Goal: Task Accomplishment & Management: Complete application form

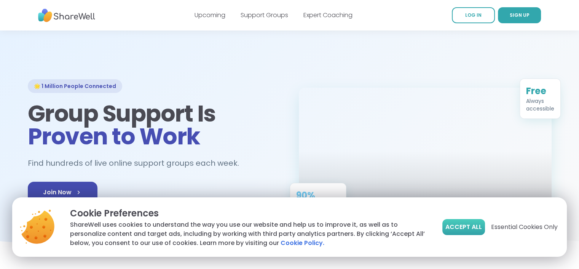
click at [473, 229] on span "Accept All" at bounding box center [463, 226] width 37 height 9
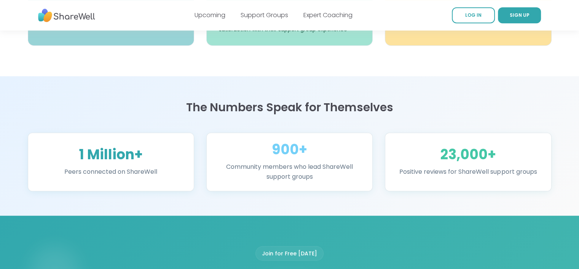
scroll to position [416, 0]
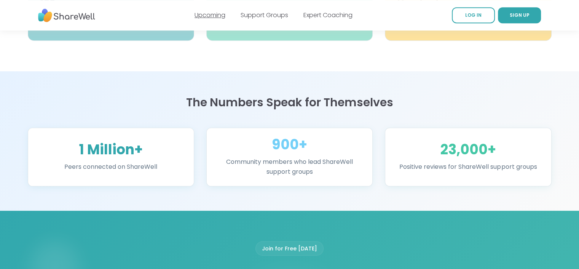
click at [213, 15] on link "Upcoming" at bounding box center [209, 15] width 31 height 9
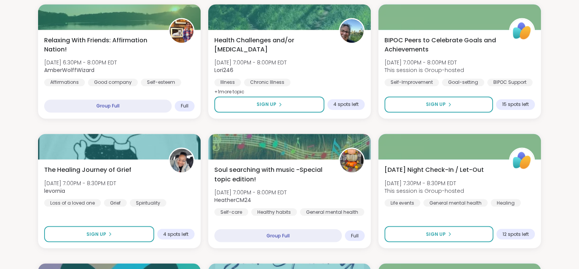
scroll to position [1600, 0]
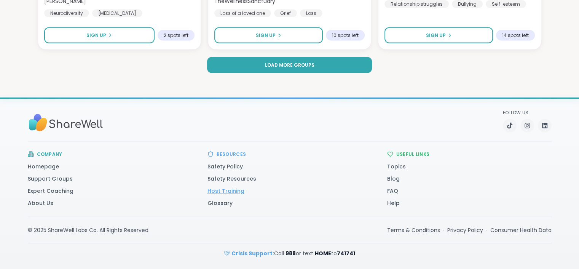
click at [219, 190] on link "Host Training" at bounding box center [225, 191] width 37 height 8
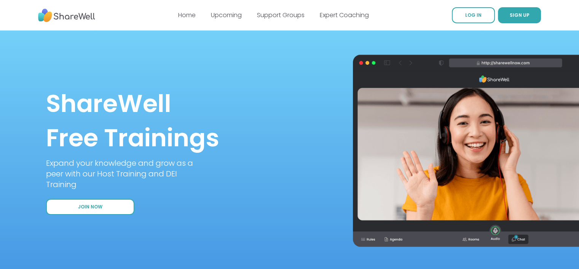
click at [88, 209] on span "Join Now" at bounding box center [90, 207] width 24 height 6
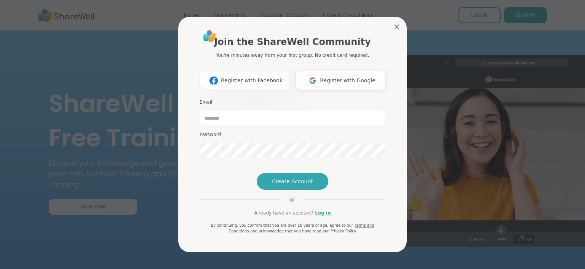
click at [247, 76] on span "Register with Facebook" at bounding box center [252, 80] width 62 height 8
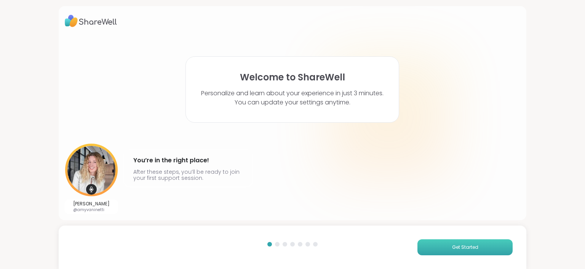
click at [454, 249] on span "Get Started" at bounding box center [465, 247] width 26 height 7
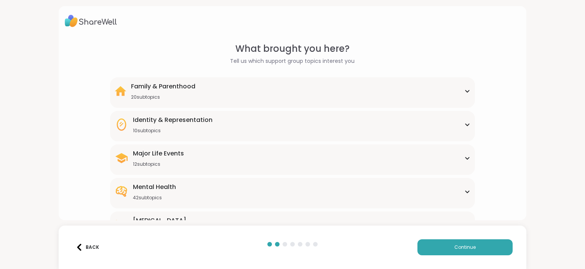
click at [578, 60] on html "What brought you here? Tell us which support group topics interest you Family &…" at bounding box center [292, 134] width 585 height 269
click at [559, 105] on div "What brought you here? Tell us which support group topics interest you Family &…" at bounding box center [292, 134] width 585 height 269
drag, startPoint x: 515, startPoint y: 126, endPoint x: 489, endPoint y: 198, distance: 76.8
click at [489, 198] on div "What brought you here? Tell us which support group topics interest you Family &…" at bounding box center [293, 113] width 468 height 214
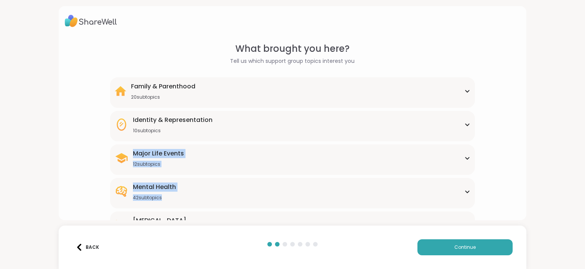
click at [489, 198] on div "What brought you here? Tell us which support group topics interest you Family &…" at bounding box center [293, 175] width 456 height 267
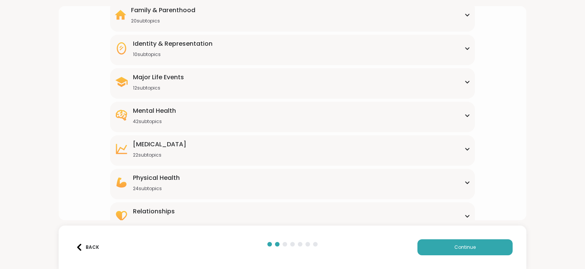
scroll to position [88, 0]
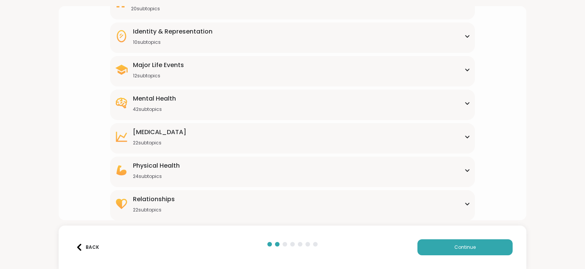
click at [465, 204] on icon at bounding box center [466, 204] width 3 height 2
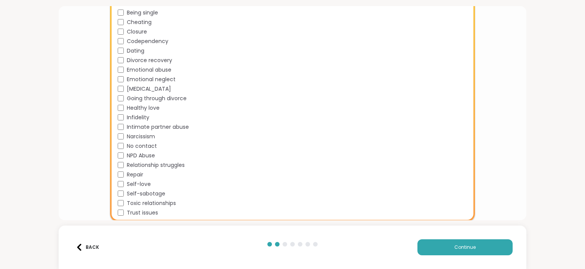
scroll to position [296, 0]
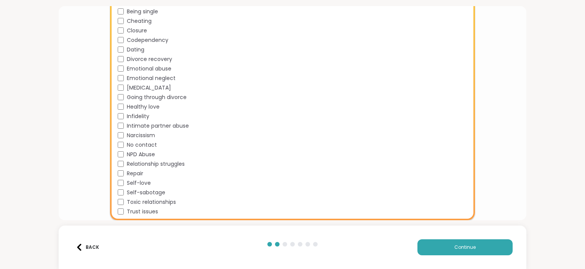
click at [119, 168] on div "Being single Cheating Closure Codependency Dating Divorce recovery Emotional ab…" at bounding box center [294, 112] width 352 height 208
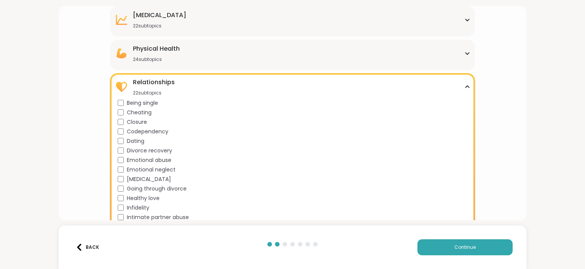
scroll to position [190, 0]
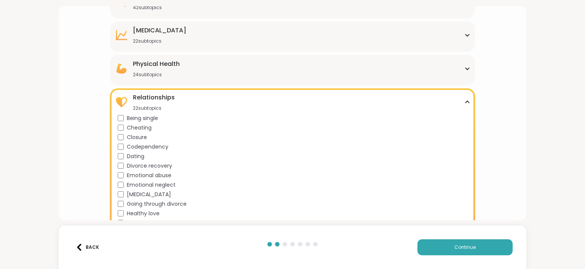
click at [464, 100] on icon at bounding box center [467, 102] width 6 height 4
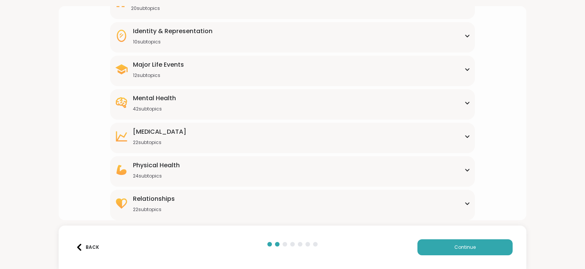
scroll to position [88, 0]
click at [461, 166] on div "Physical Health 24 subtopics" at bounding box center [292, 170] width 355 height 18
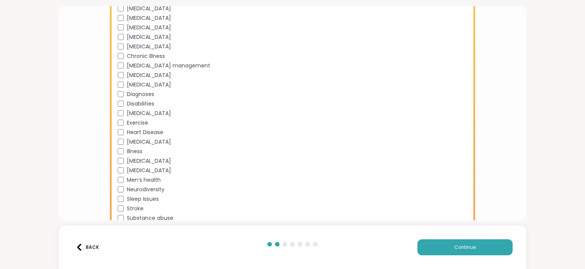
scroll to position [281, 0]
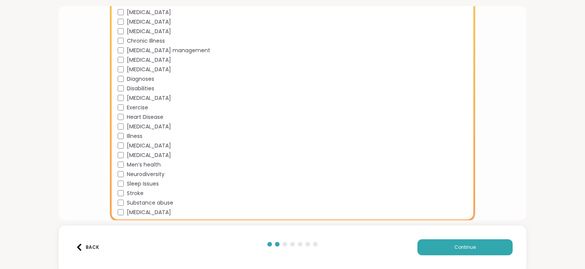
click at [508, 75] on div "What brought you here? Tell us which support group topics interest you Family &…" at bounding box center [293, 8] width 456 height 494
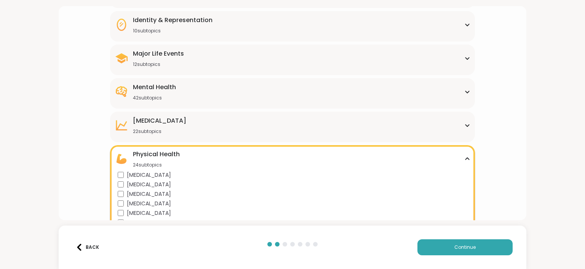
scroll to position [99, 0]
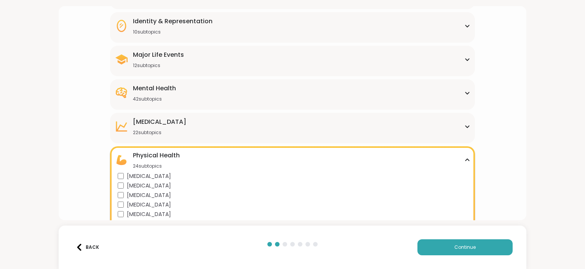
click at [464, 159] on icon at bounding box center [467, 160] width 6 height 4
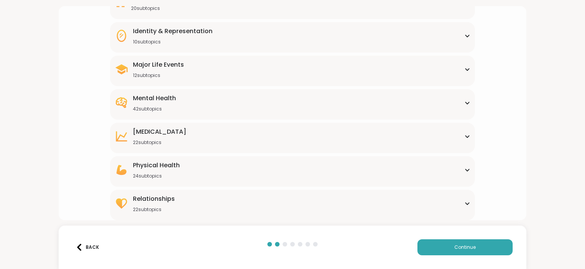
scroll to position [88, 0]
click at [465, 136] on icon at bounding box center [466, 137] width 3 height 2
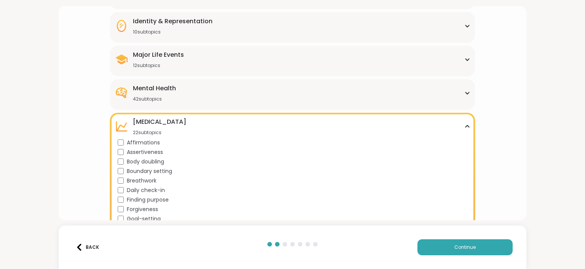
click at [518, 120] on div "What brought you here? Tell us which support group topics interest you Family &…" at bounding box center [293, 113] width 468 height 214
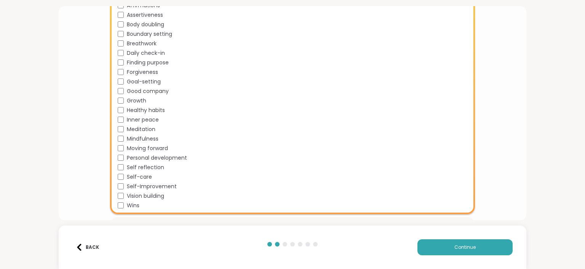
scroll to position [251, 0]
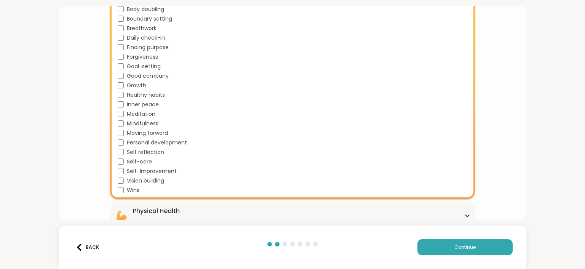
click at [121, 167] on div "Self-Improvement" at bounding box center [294, 171] width 352 height 8
click at [119, 118] on div "Affirmations Assertiveness Body doubling Boundary setting Breathwork Daily chec…" at bounding box center [294, 90] width 352 height 208
click at [501, 91] on div "What brought you here? Tell us which support group topics interest you Family &…" at bounding box center [293, 28] width 456 height 475
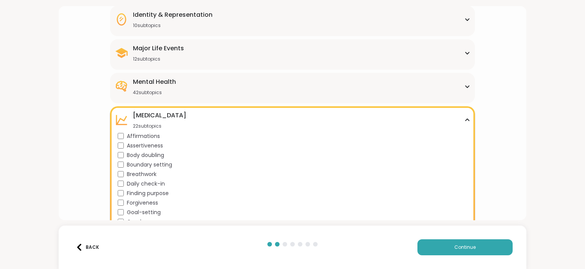
scroll to position [99, 0]
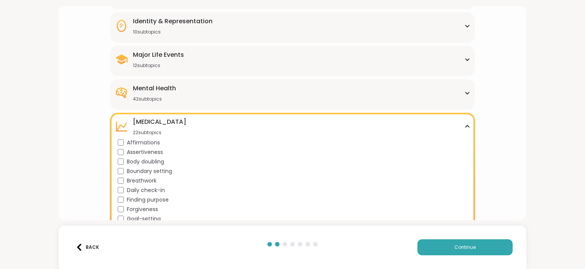
click at [464, 127] on icon at bounding box center [467, 126] width 6 height 4
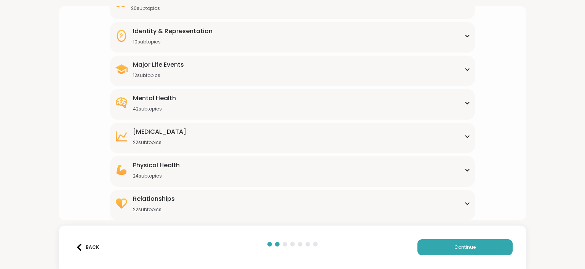
scroll to position [88, 0]
click at [462, 105] on div "Mental Health 42 subtopics" at bounding box center [292, 103] width 355 height 18
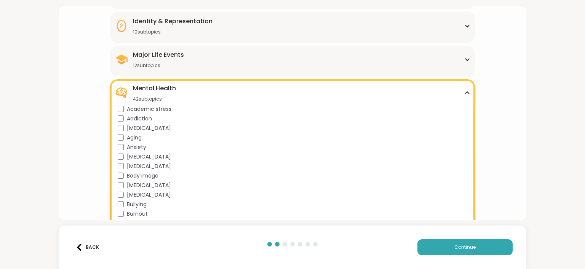
click at [510, 100] on div "What brought you here? Tell us which support group topics interest you Family &…" at bounding box center [293, 266] width 456 height 647
click at [498, 64] on div "What brought you here? Tell us which support group topics interest you Family &…" at bounding box center [293, 266] width 456 height 647
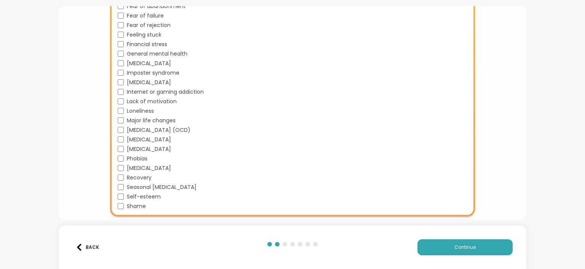
scroll to position [388, 0]
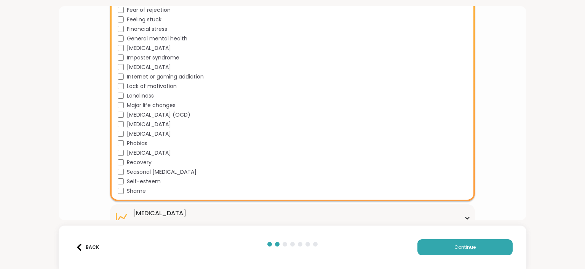
click at [546, 89] on div "What brought you here? Tell us which support group topics interest you Family &…" at bounding box center [292, 134] width 585 height 269
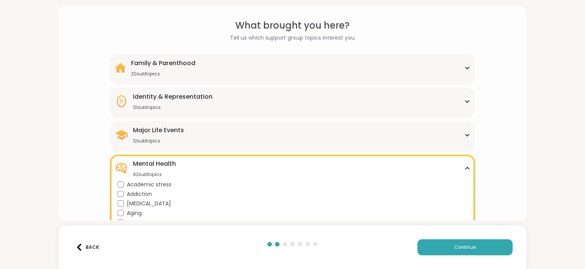
scroll to position [22, 0]
click at [464, 168] on icon at bounding box center [467, 169] width 6 height 4
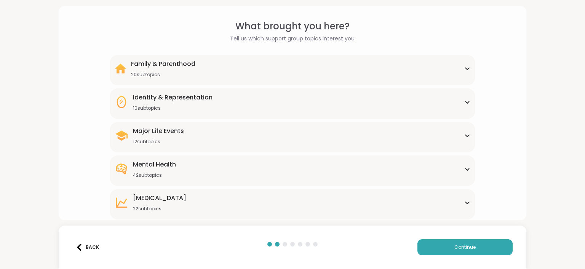
click at [460, 138] on div "Major Life Events 12 subtopics" at bounding box center [292, 135] width 355 height 18
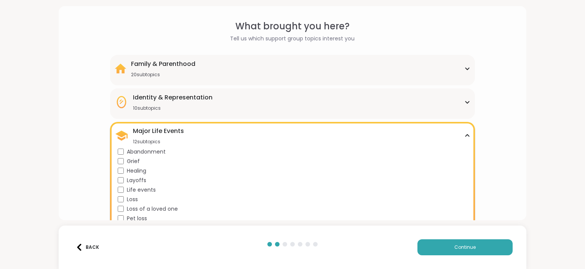
click at [491, 109] on div "What brought you here? Tell us which support group topics interest you Family &…" at bounding box center [293, 208] width 456 height 379
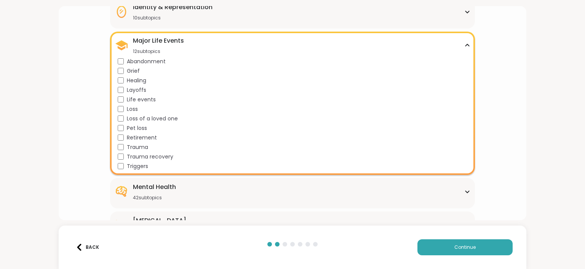
scroll to position [114, 0]
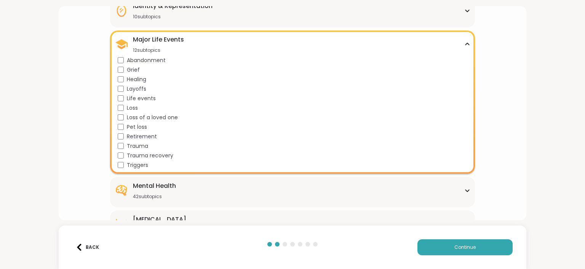
click at [492, 112] on div "What brought you here? Tell us which support group topics interest you Family &…" at bounding box center [293, 117] width 456 height 379
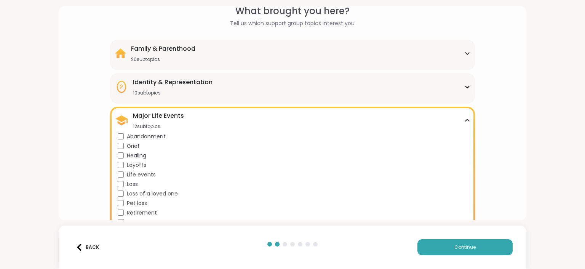
scroll to position [22, 0]
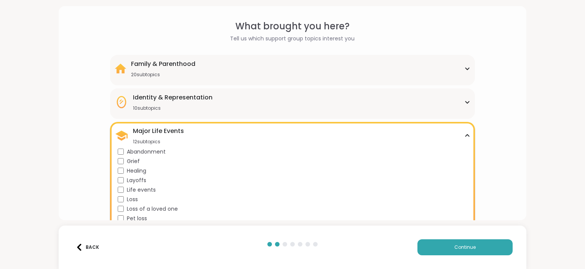
click at [460, 133] on div "Major Life Events 12 subtopics" at bounding box center [292, 135] width 355 height 18
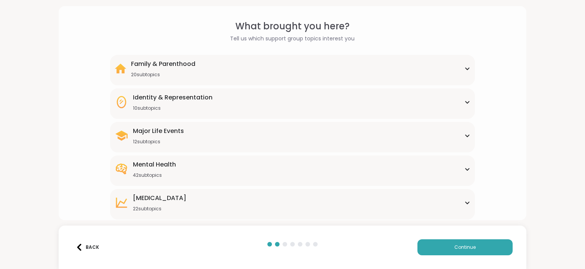
click at [461, 71] on div "Family & Parenthood 20 subtopics" at bounding box center [292, 68] width 355 height 18
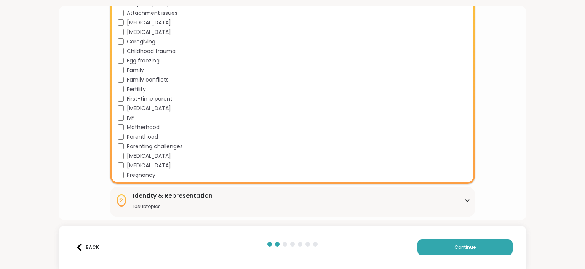
scroll to position [114, 0]
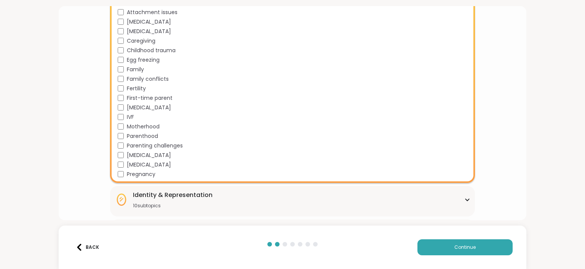
click at [459, 188] on div "Identity & Representation 10 subtopics BIPOC Support Cultural adjustment Gender…" at bounding box center [292, 201] width 364 height 30
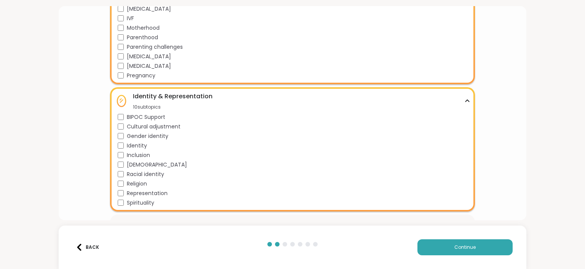
scroll to position [296, 0]
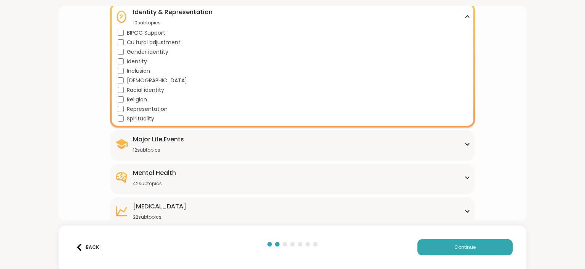
click at [464, 16] on icon at bounding box center [467, 17] width 6 height 4
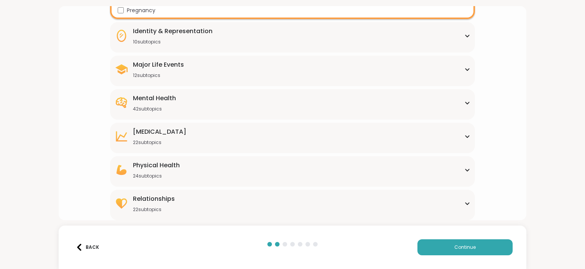
scroll to position [277, 0]
click at [463, 66] on div "Major Life Events 12 subtopics" at bounding box center [292, 70] width 355 height 18
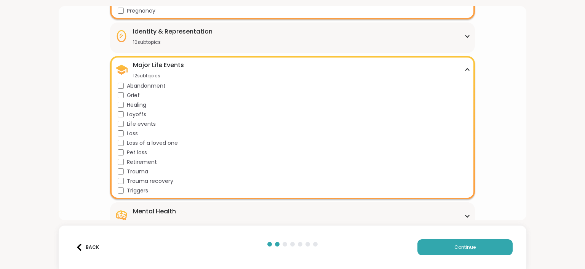
scroll to position [296, 0]
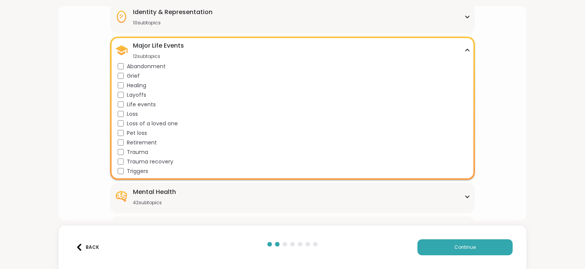
click at [464, 48] on icon at bounding box center [467, 50] width 6 height 4
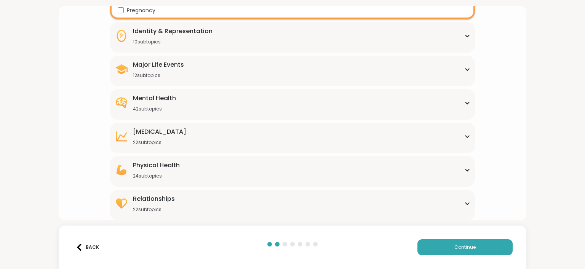
scroll to position [277, 0]
click at [465, 36] on icon at bounding box center [466, 36] width 3 height 2
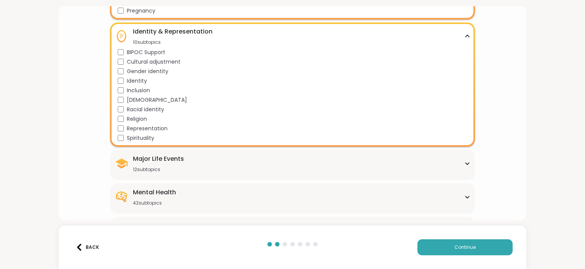
scroll to position [296, 0]
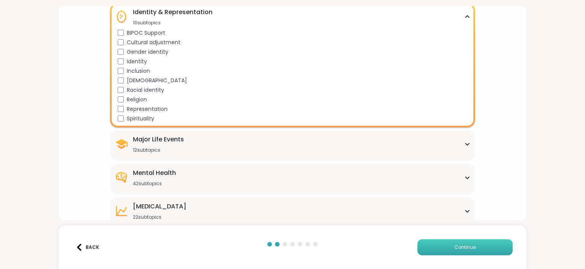
click at [475, 247] on button "Continue" at bounding box center [464, 247] width 95 height 16
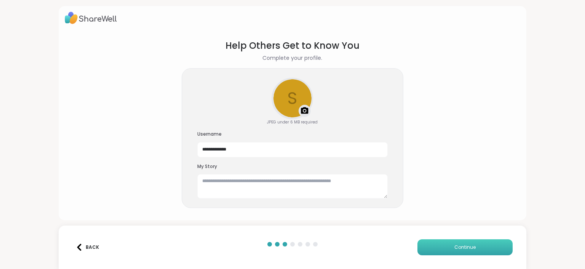
scroll to position [3, 0]
click at [303, 106] on img at bounding box center [304, 110] width 9 height 9
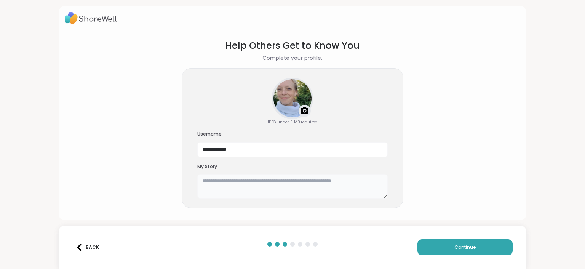
click at [306, 190] on textarea at bounding box center [292, 186] width 190 height 24
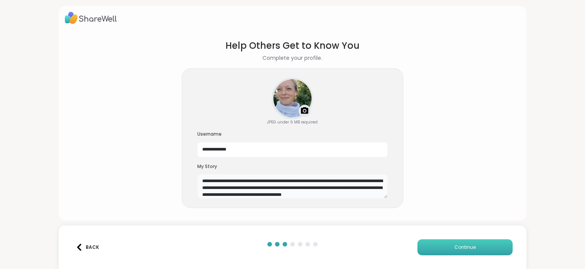
type textarea "**********"
click at [464, 250] on span "Continue" at bounding box center [464, 247] width 21 height 7
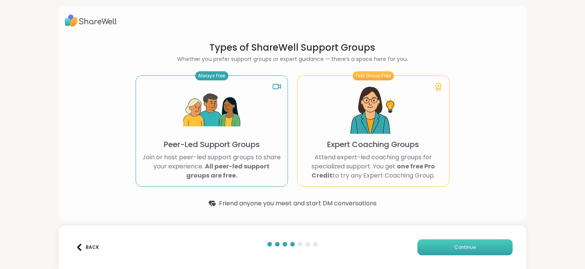
scroll to position [0, 0]
click at [517, 45] on div "Types of ShareWell Support Groups Whether you prefer support groups or expert g…" at bounding box center [293, 113] width 468 height 214
click at [520, 66] on div "Types of ShareWell Support Groups Whether you prefer support groups or expert g…" at bounding box center [293, 113] width 468 height 214
click at [454, 249] on span "Continue" at bounding box center [464, 247] width 21 height 7
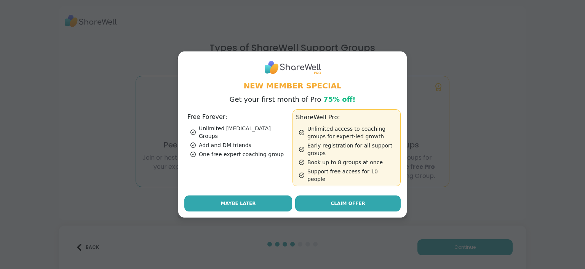
click at [255, 200] on button "Maybe Later" at bounding box center [238, 203] width 108 height 16
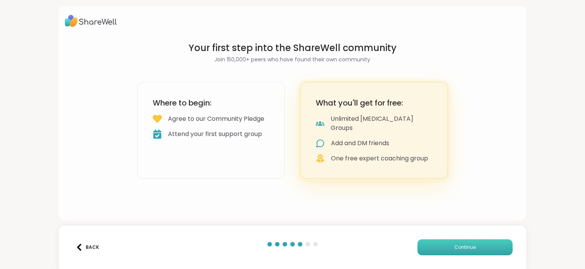
click at [454, 246] on span "Continue" at bounding box center [464, 247] width 21 height 7
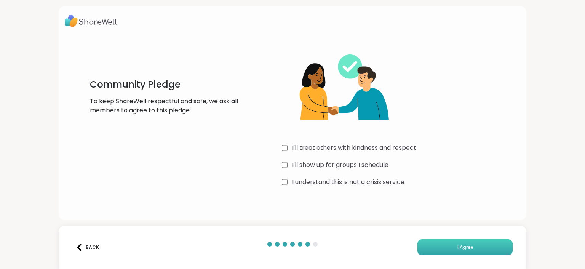
click at [458, 248] on span "I Agree" at bounding box center [465, 247] width 16 height 7
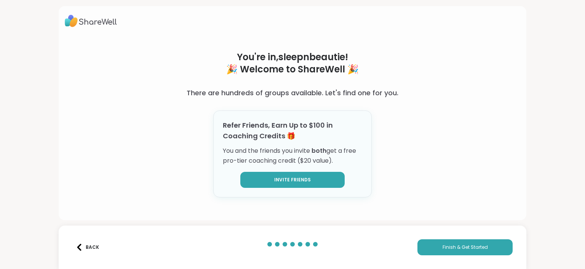
click at [298, 175] on button "Invite Friends" at bounding box center [292, 180] width 104 height 16
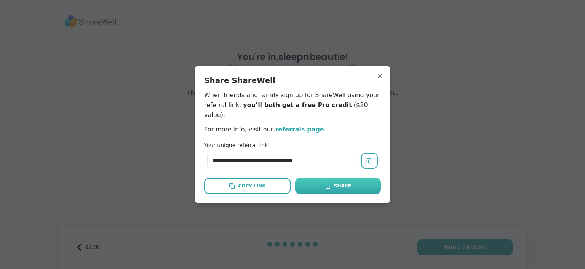
click at [325, 183] on icon at bounding box center [328, 186] width 6 height 6
